Goal: Check status: Check status

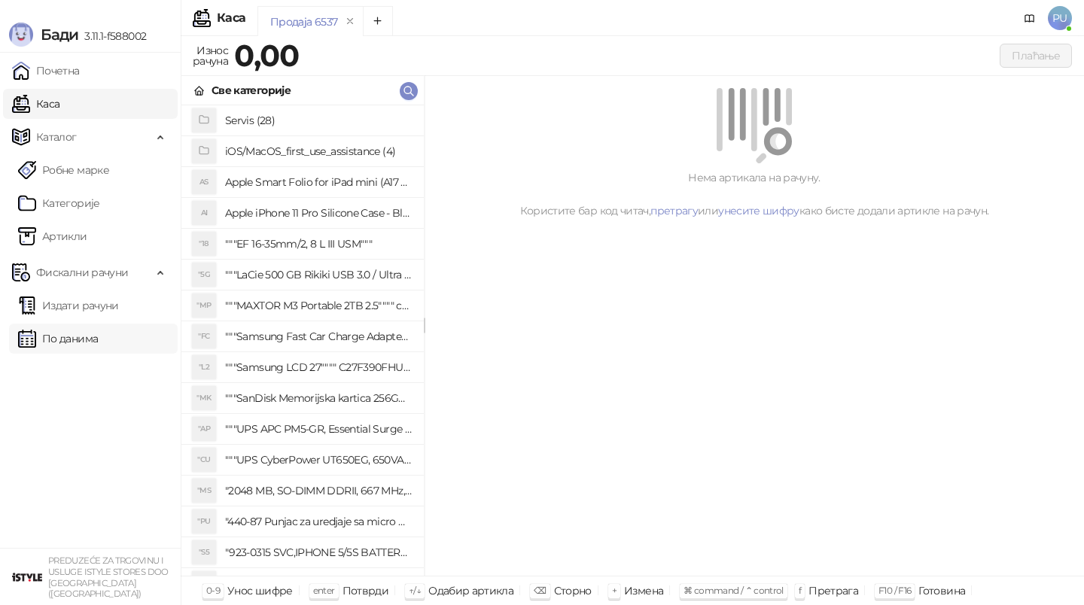
click at [98, 348] on link "По данима" at bounding box center [58, 339] width 80 height 30
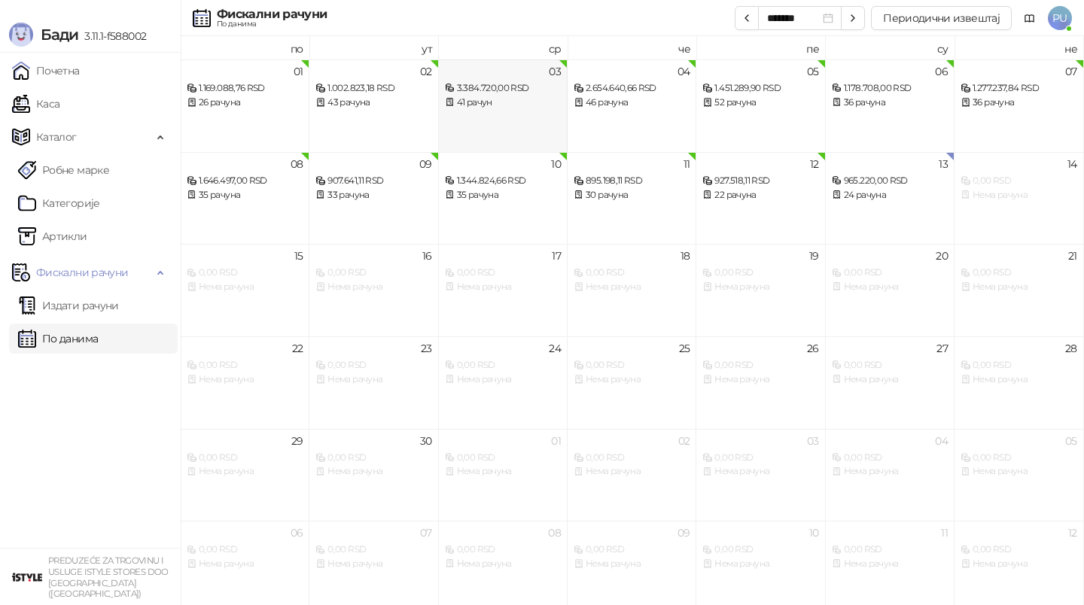
click at [553, 94] on div "3.384.720,00 RSD" at bounding box center [503, 88] width 116 height 14
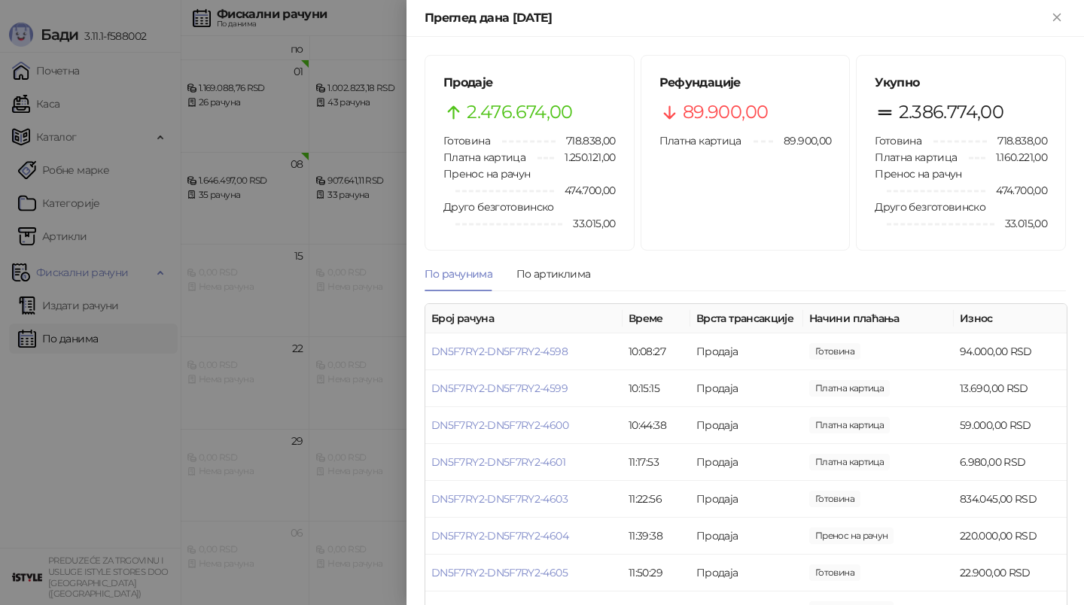
click at [393, 214] on div at bounding box center [542, 302] width 1084 height 605
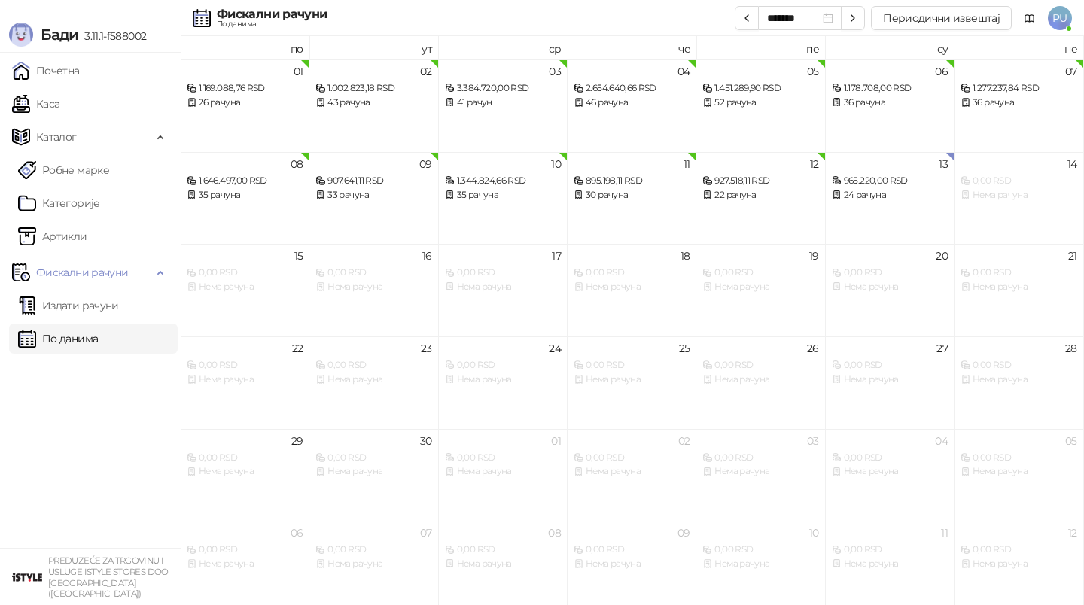
click at [650, 32] on div "Фискални рачуни По данима ******* Периодични извештај PU" at bounding box center [542, 18] width 1060 height 36
click at [119, 306] on link "Издати рачуни" at bounding box center [68, 306] width 101 height 30
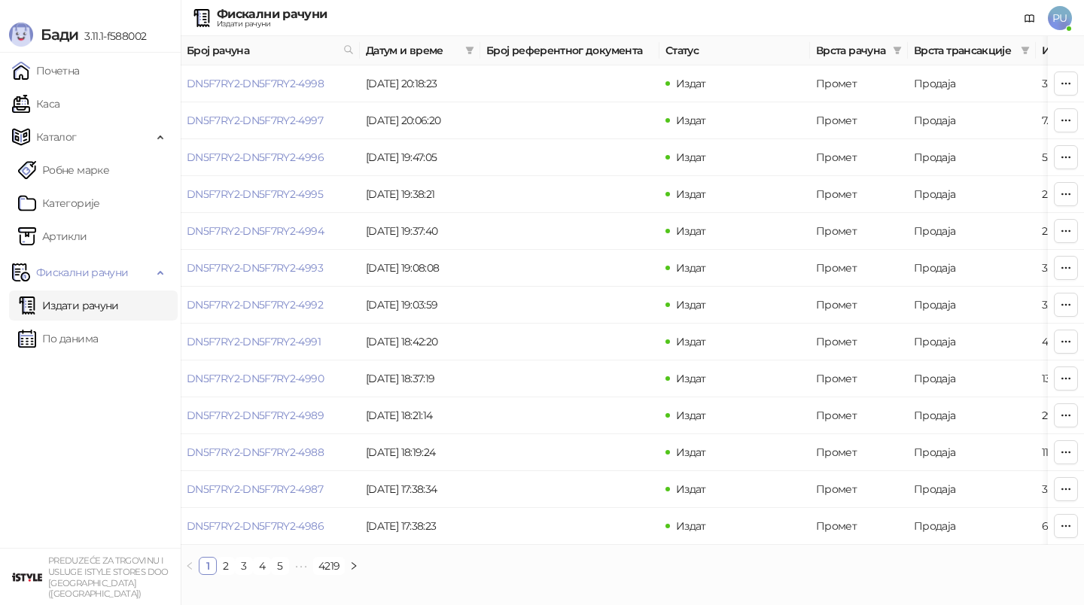
click at [425, 6] on div "Фискални рачуни Издати рачуни PU" at bounding box center [542, 18] width 1060 height 36
